Goal: Information Seeking & Learning: Learn about a topic

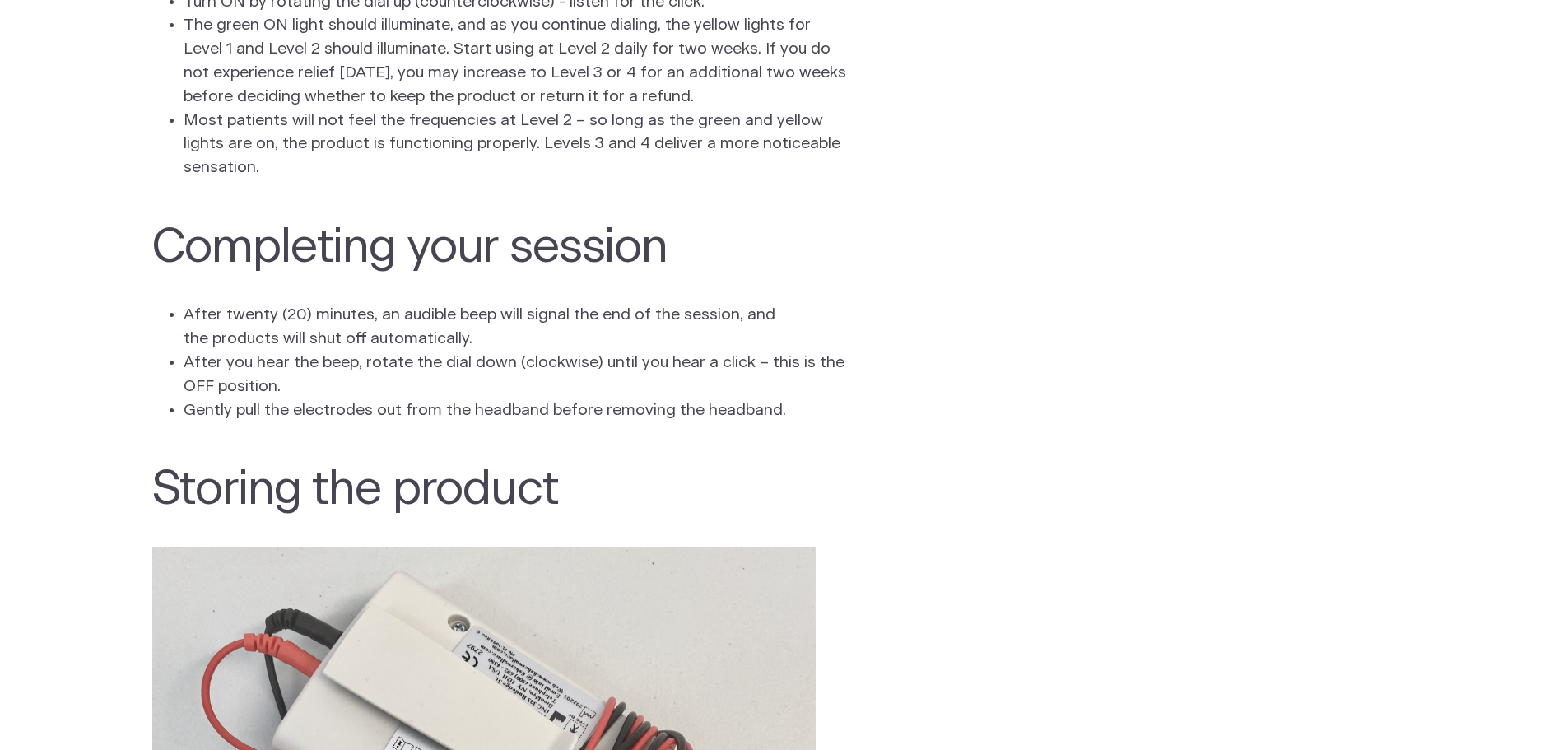
scroll to position [2799, 0]
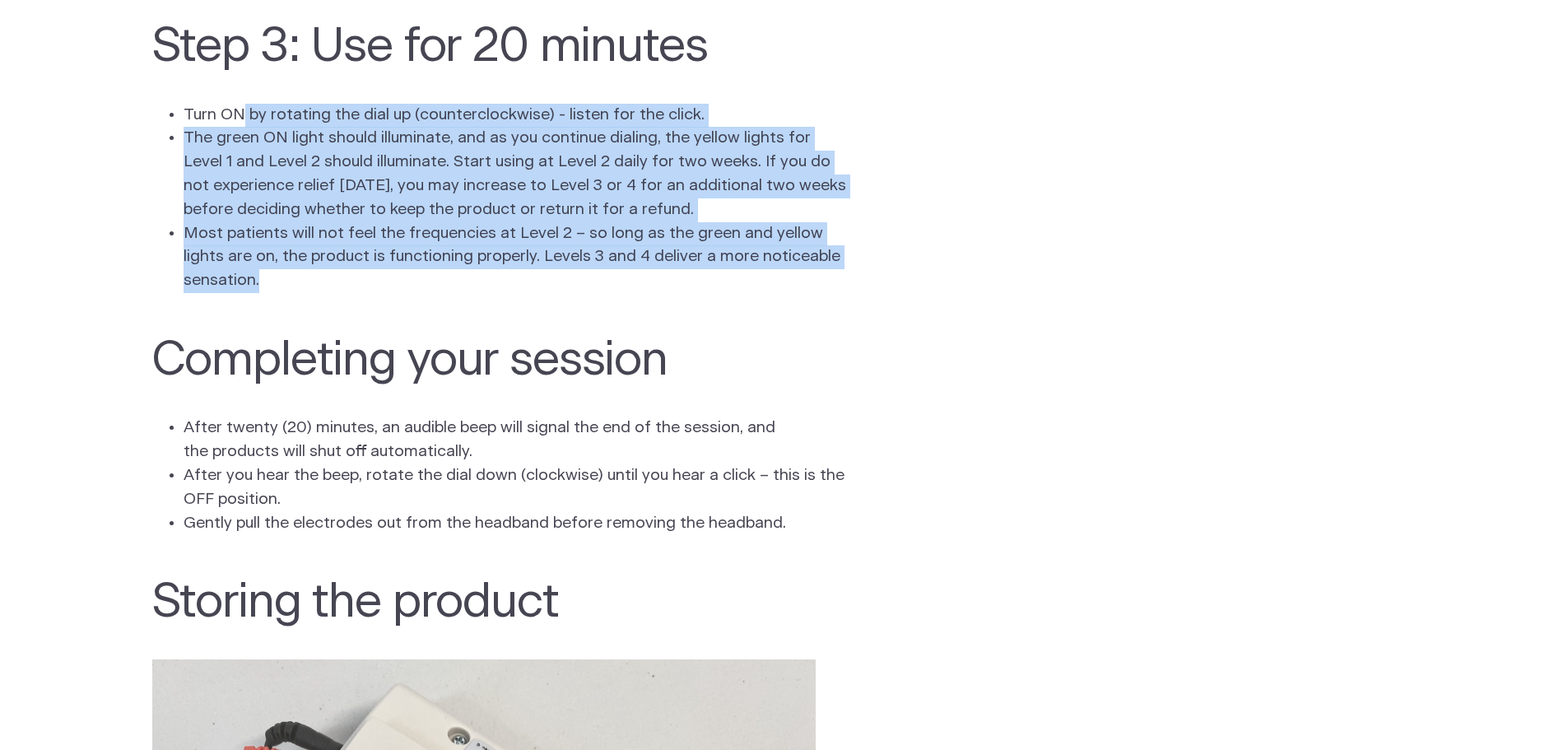
drag, startPoint x: 240, startPoint y: 134, endPoint x: 498, endPoint y: 299, distance: 306.2
click at [498, 293] on ul "Turn ON by rotating the dial up (counterclockwise) - listen for the click. The …" at bounding box center [784, 198] width 1265 height 189
click at [498, 293] on li "Most patients will not feel the frequencies at Level 2 – so long as the green a…" at bounding box center [514, 258] width 663 height 71
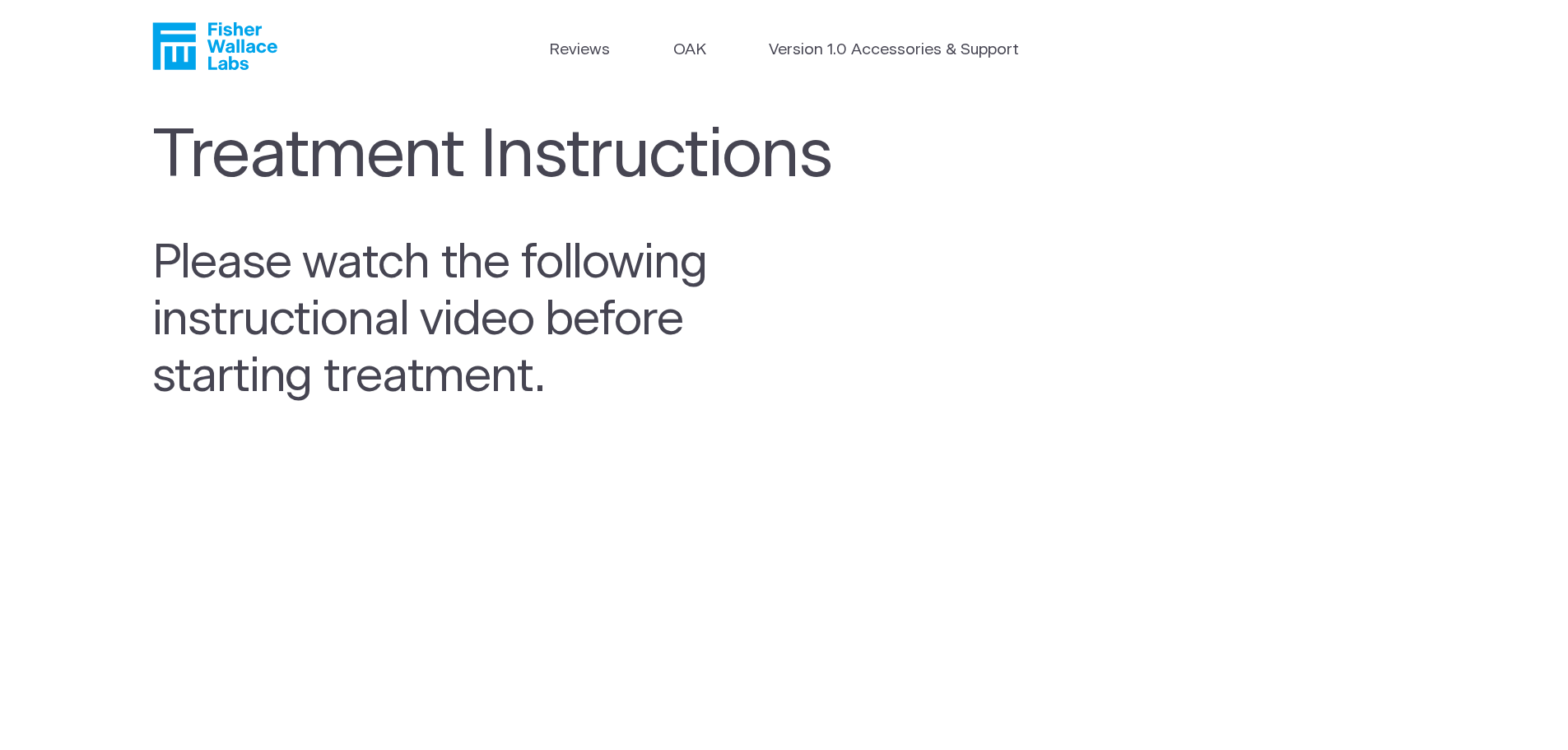
scroll to position [0, 0]
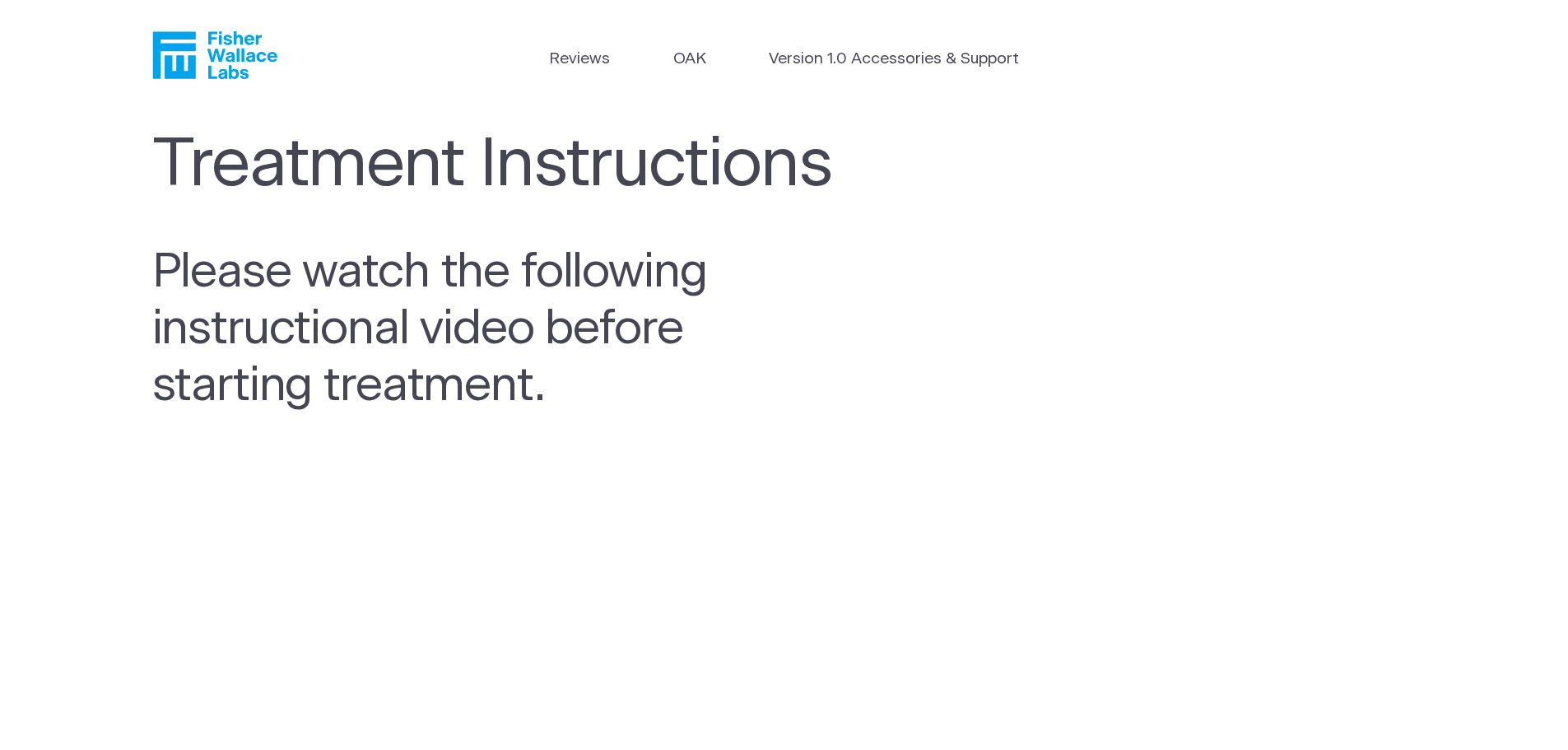
click at [215, 50] on icon "Fisher Wallace" at bounding box center [220, 55] width 113 height 48
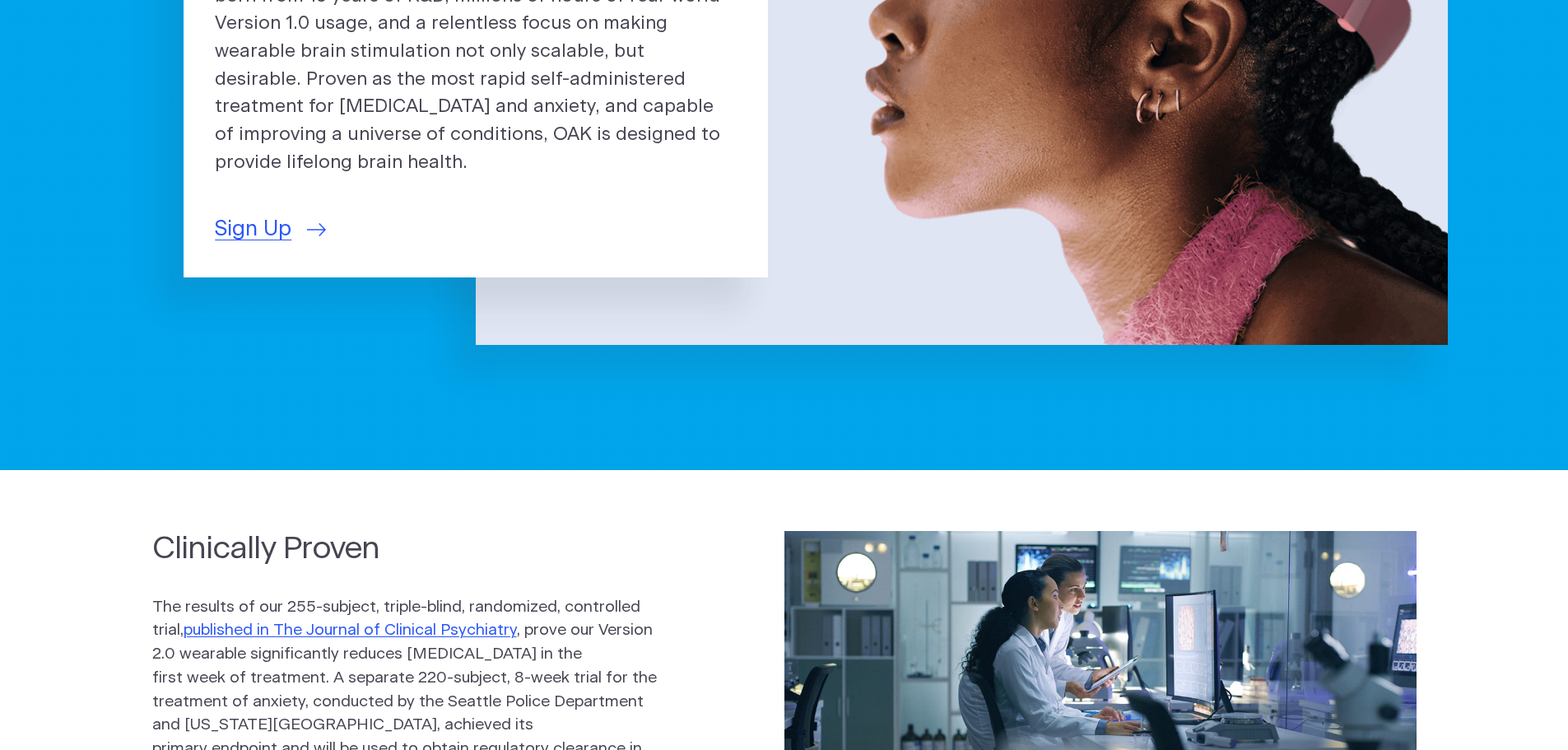
scroll to position [658, 0]
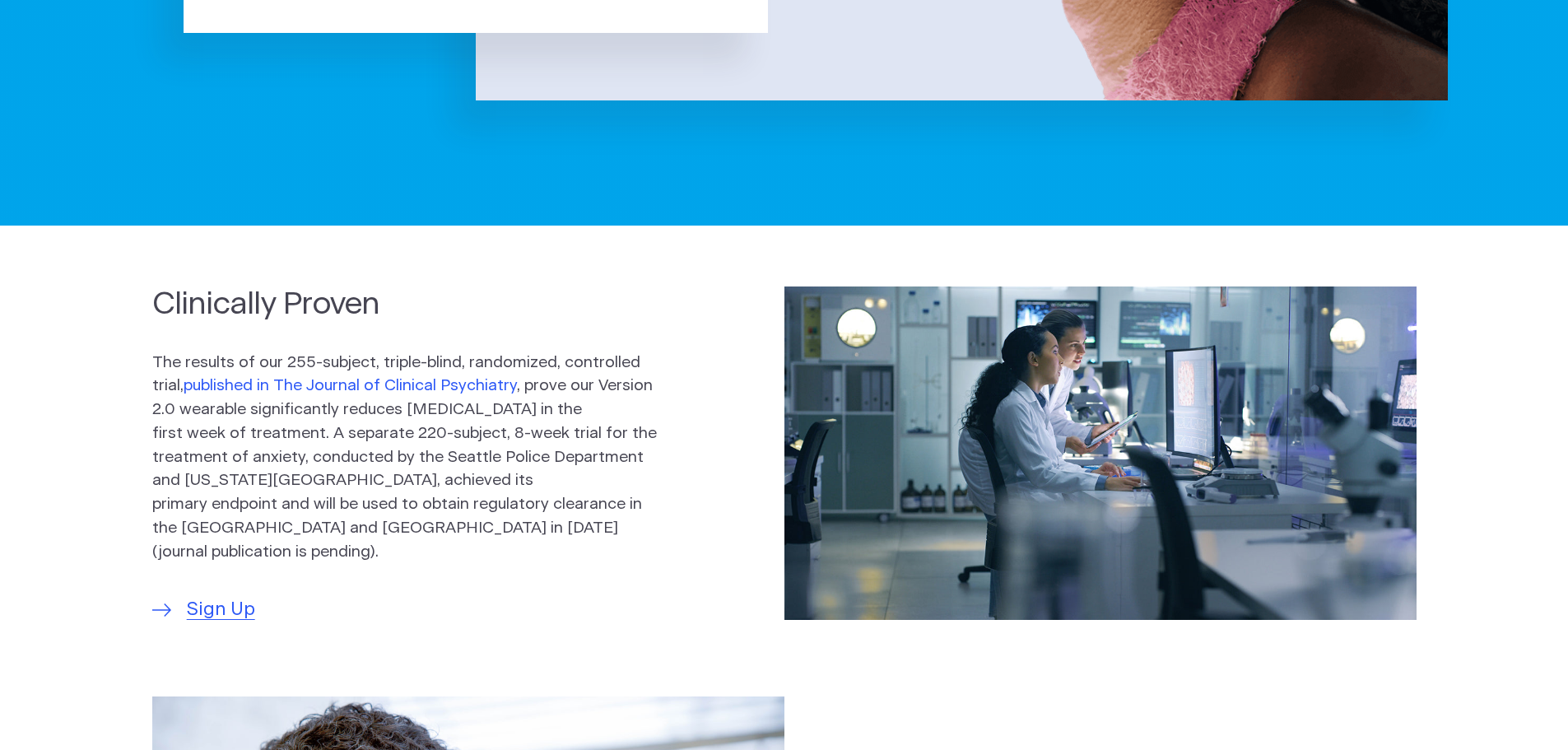
click at [470, 392] on link "published in The Journal of Clinical Psychiatry" at bounding box center [349, 385] width 333 height 15
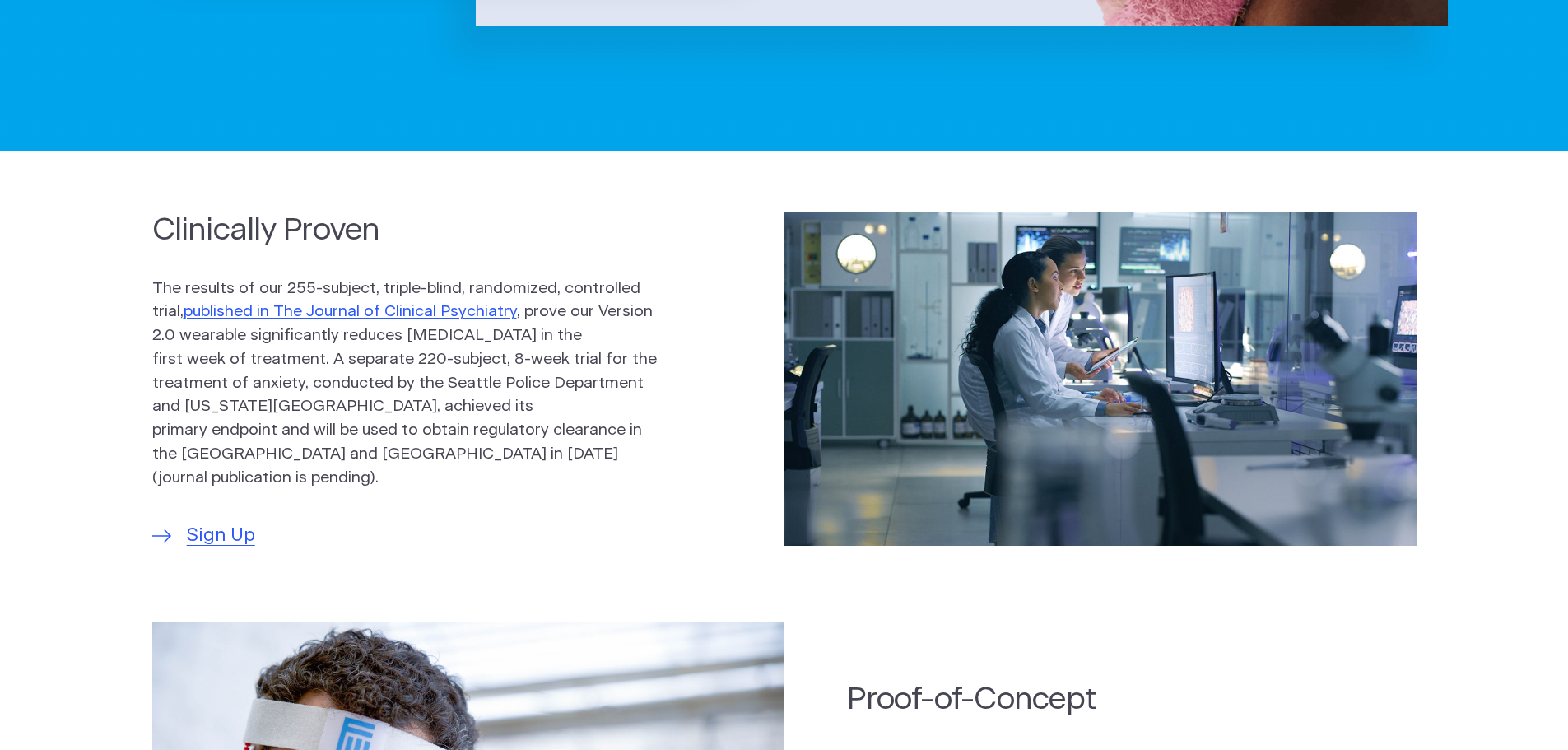
scroll to position [906, 0]
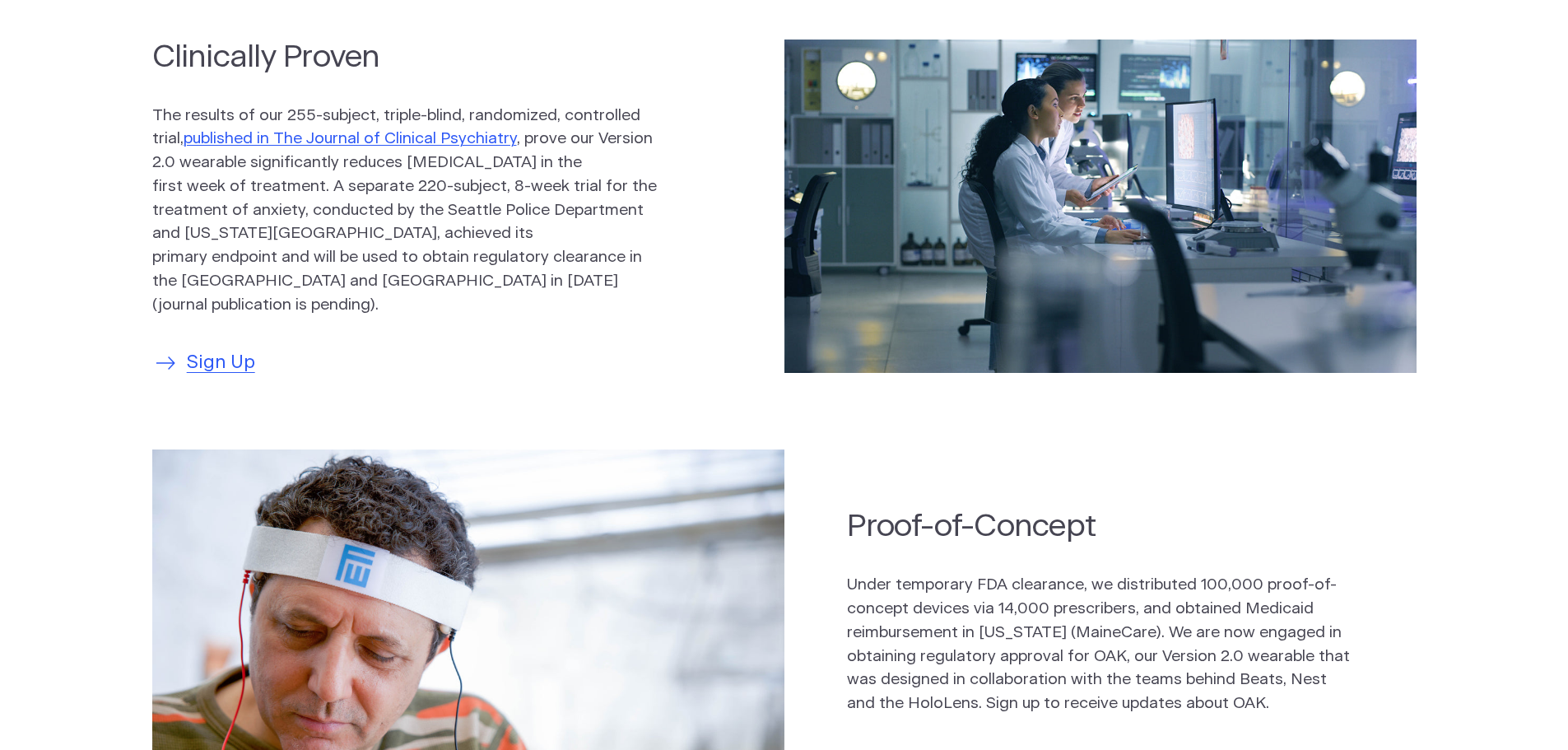
click at [231, 349] on span "Sign Up" at bounding box center [221, 363] width 69 height 28
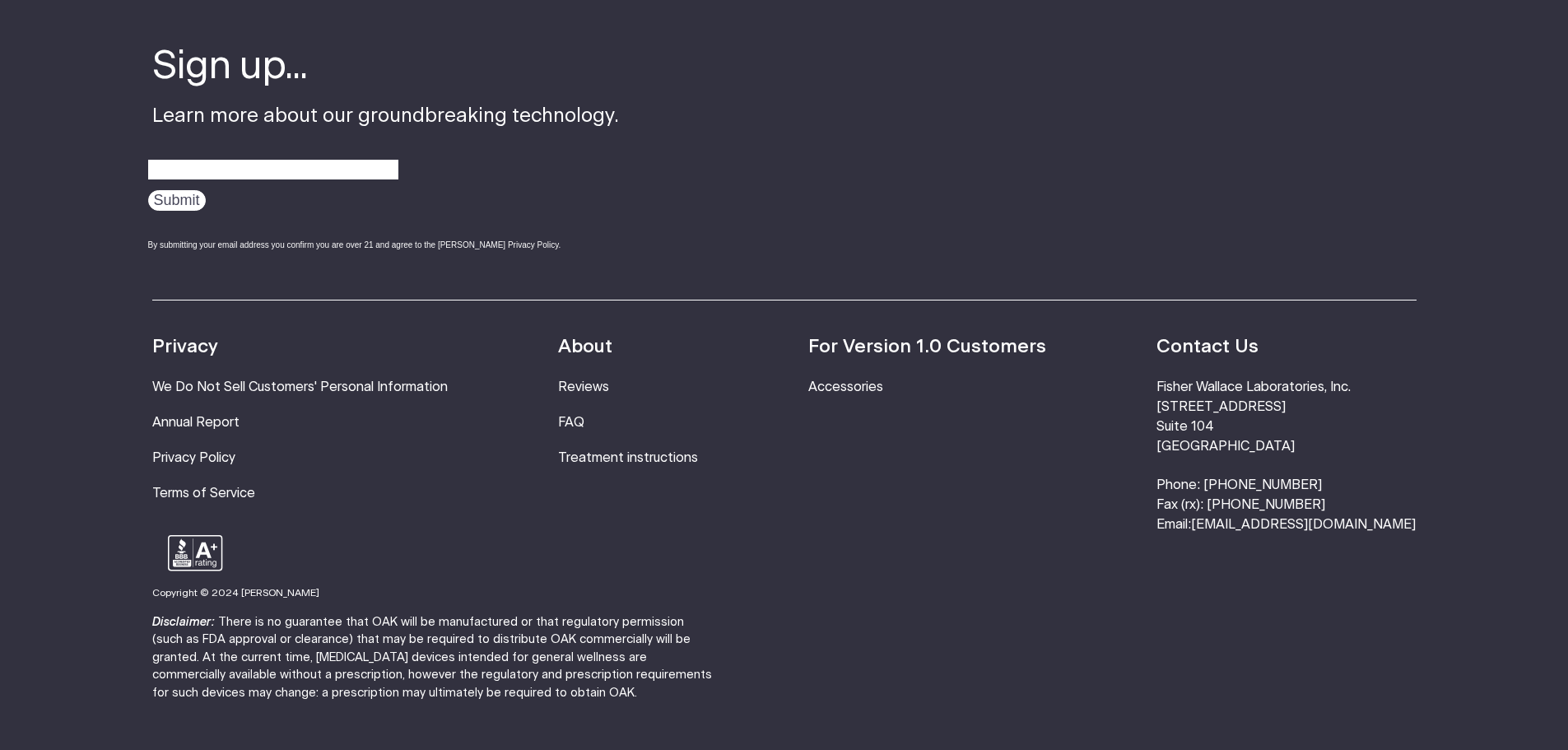
scroll to position [988, 0]
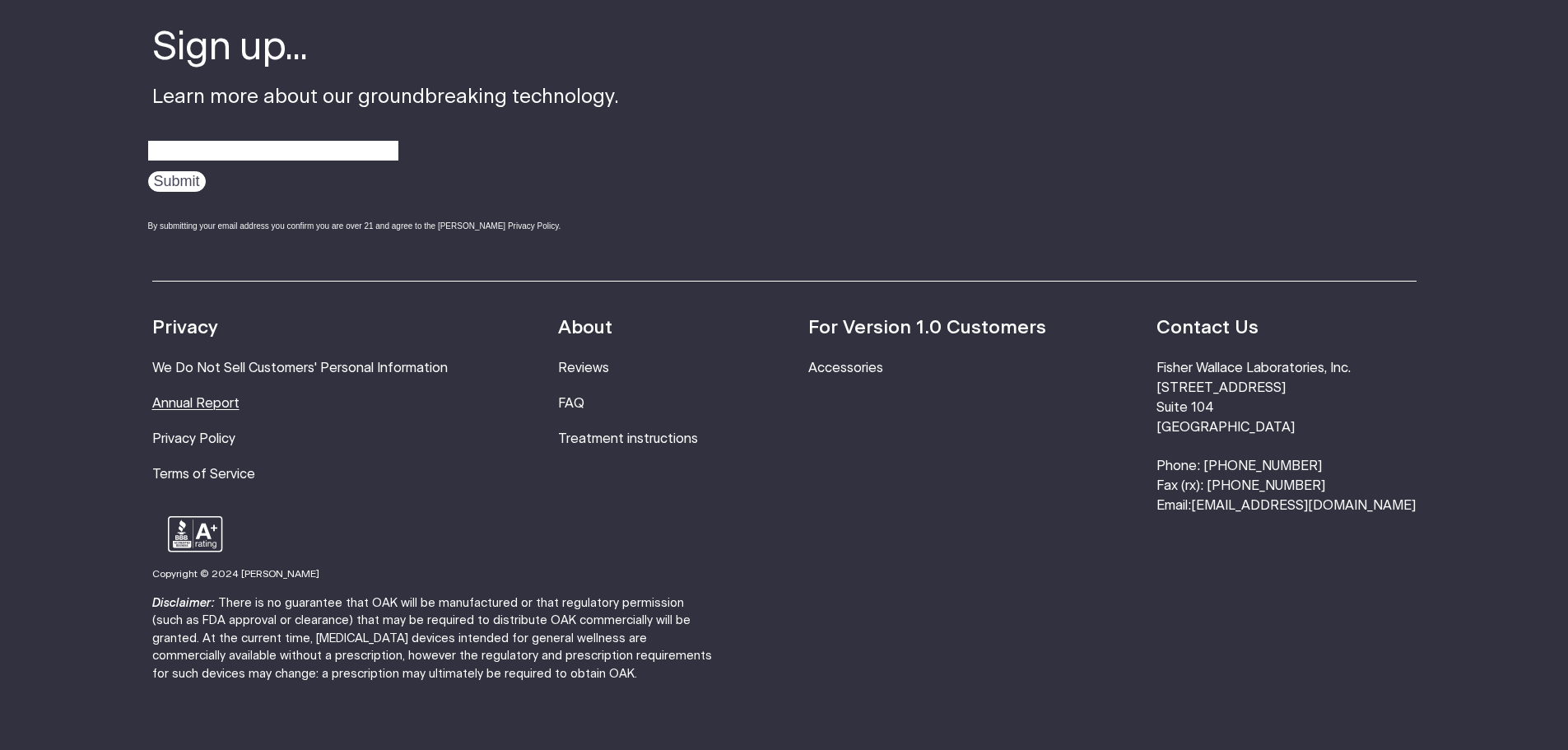
click at [220, 403] on link "Annual Report" at bounding box center [196, 404] width 87 height 13
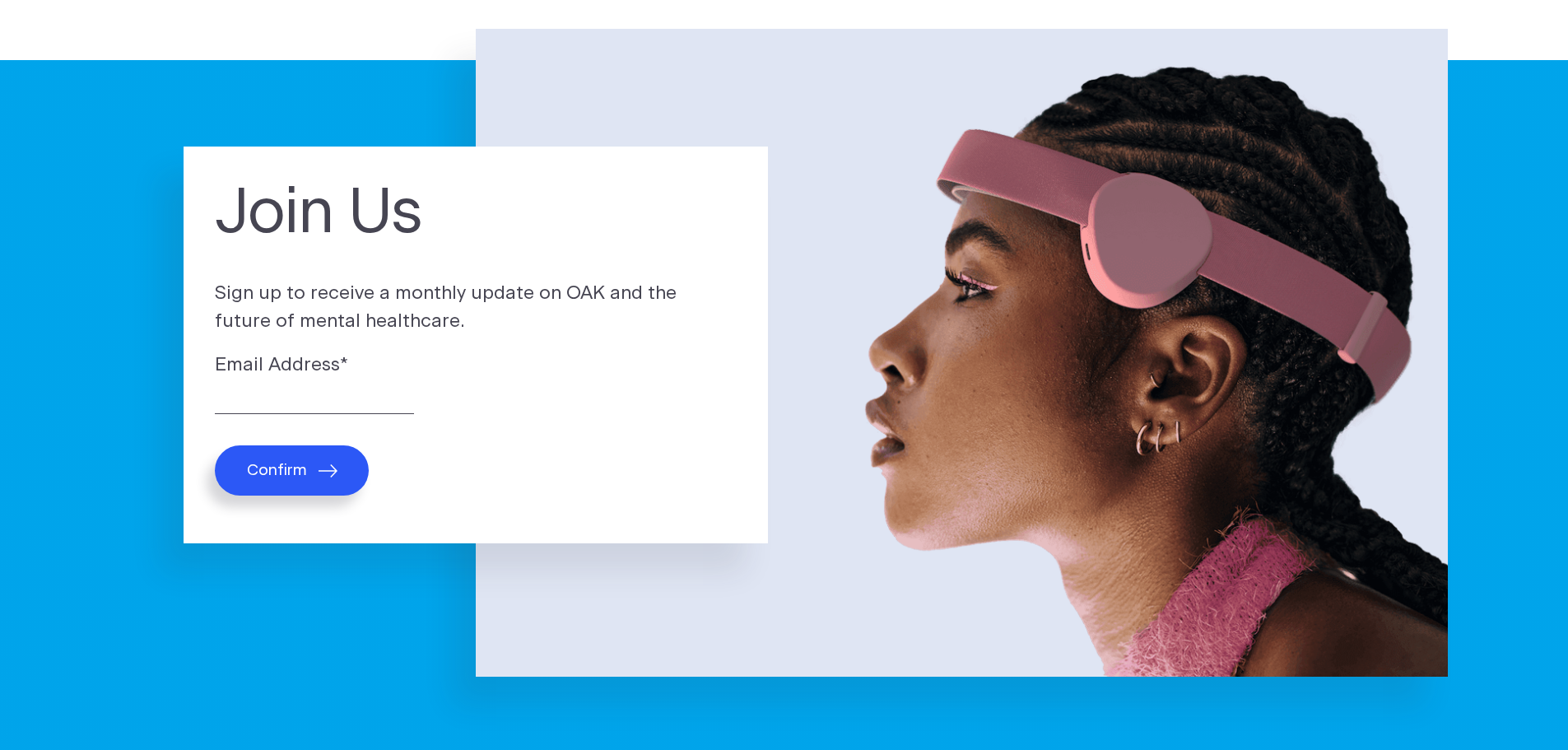
scroll to position [0, 0]
